Goal: Task Accomplishment & Management: Complete application form

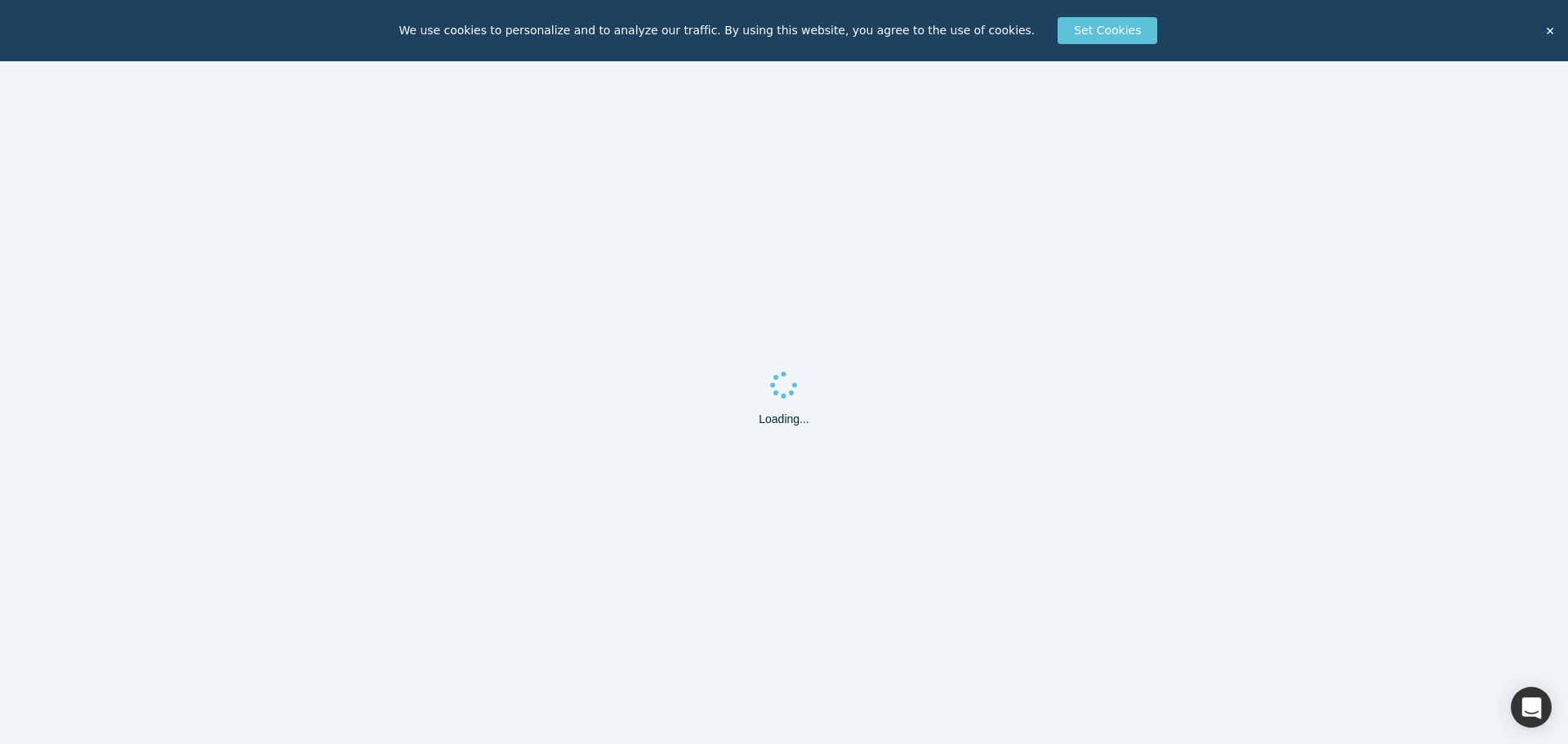
click at [1551, 29] on button "✕" at bounding box center [1550, 31] width 22 height 24
